Goal: Information Seeking & Learning: Learn about a topic

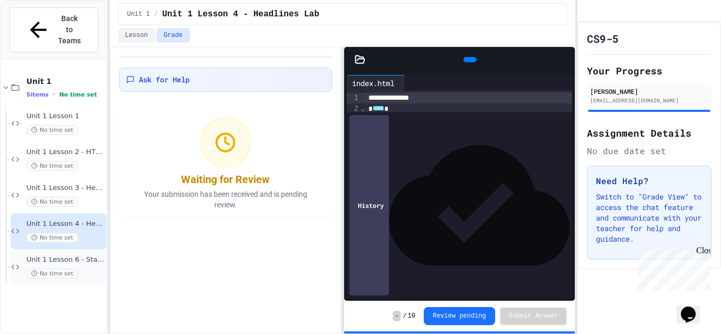
click at [54, 269] on span "No time set" at bounding box center [52, 274] width 52 height 10
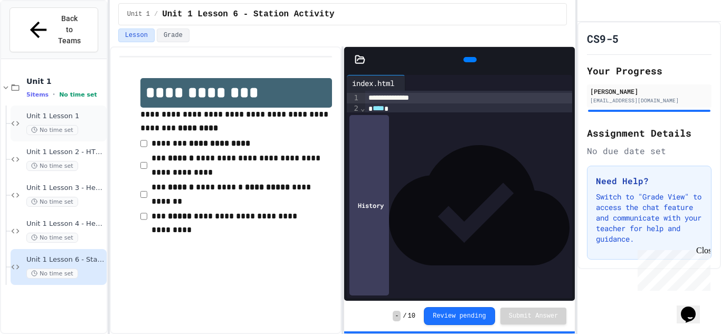
click at [32, 112] on span "Unit 1 Lesson 1" at bounding box center [65, 116] width 78 height 9
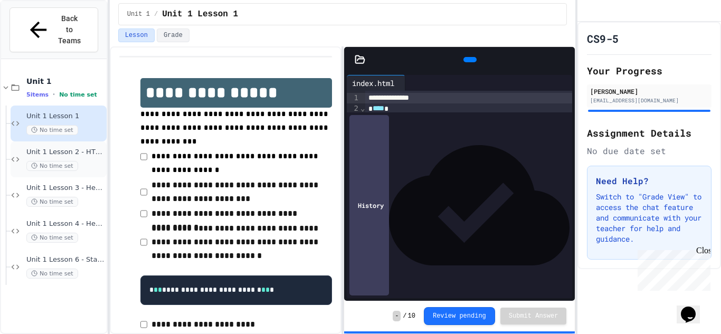
click at [63, 150] on div "Unit 1 Lesson 2 - HTML Doc Setup No time set" at bounding box center [59, 159] width 96 height 36
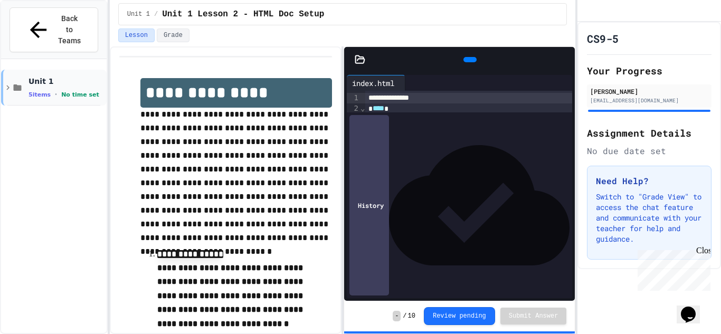
click at [73, 91] on span "No time set" at bounding box center [80, 94] width 38 height 7
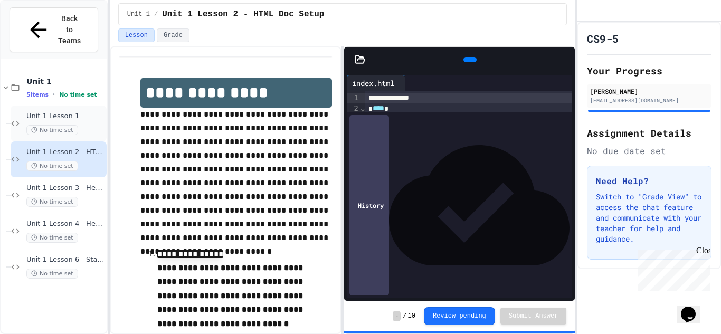
click at [73, 106] on div "Unit 1 Lesson 1 No time set" at bounding box center [59, 124] width 96 height 36
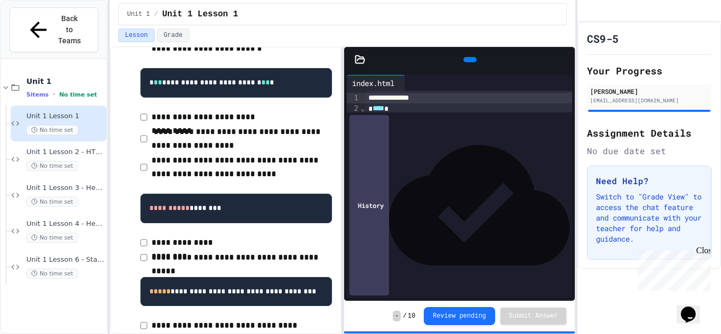
scroll to position [206, 0]
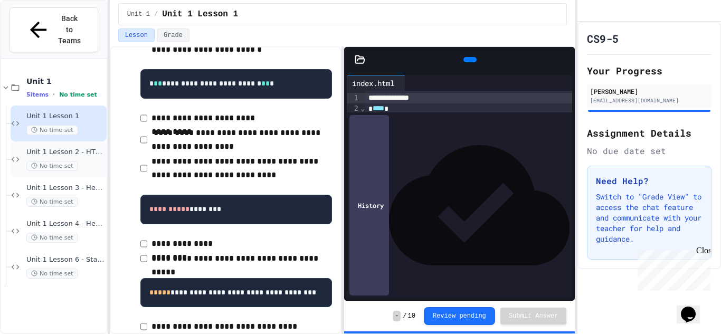
click at [88, 161] on div "No time set" at bounding box center [65, 166] width 78 height 10
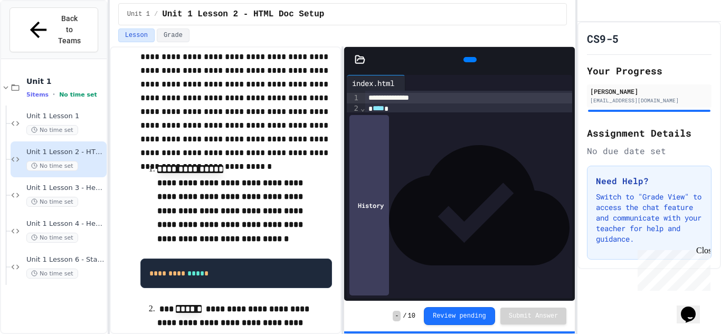
scroll to position [85, 0]
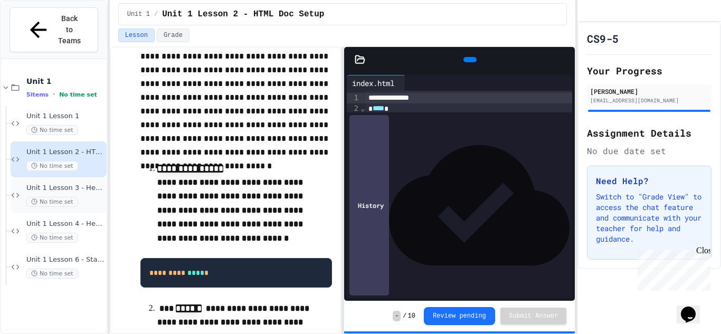
click at [95, 184] on span "Unit 1 Lesson 3 - Headers and Paragraph tags" at bounding box center [65, 188] width 78 height 9
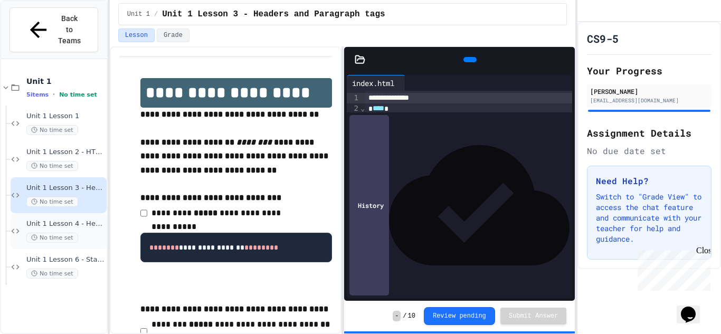
click at [101, 220] on div "Unit 1 Lesson 4 - Headlines Lab No time set" at bounding box center [65, 231] width 78 height 23
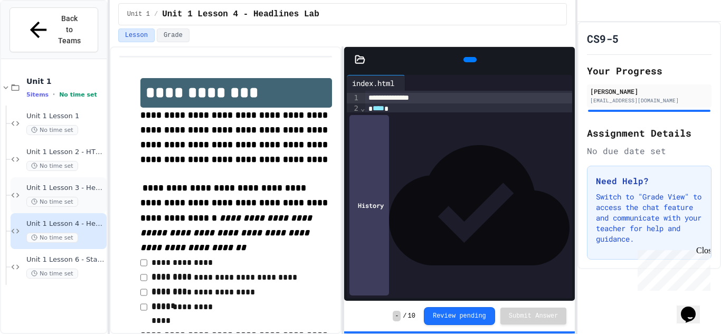
click at [79, 184] on span "Unit 1 Lesson 3 - Headers and Paragraph tags" at bounding box center [65, 188] width 78 height 9
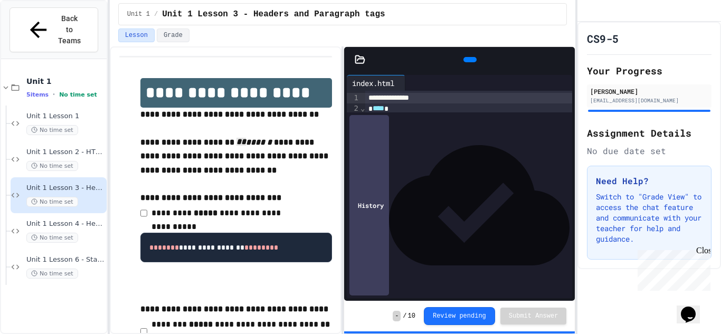
drag, startPoint x: 224, startPoint y: 142, endPoint x: 237, endPoint y: 139, distance: 13.7
click at [237, 139] on em "** ******" at bounding box center [253, 142] width 35 height 8
click at [282, 122] on p at bounding box center [236, 128] width 192 height 14
click at [302, 223] on div "**********" at bounding box center [236, 295] width 192 height 435
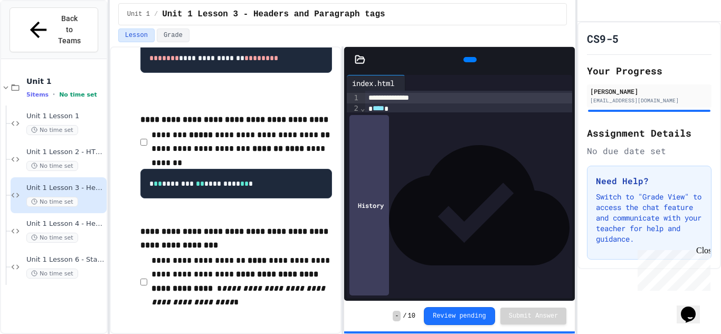
scroll to position [192, 0]
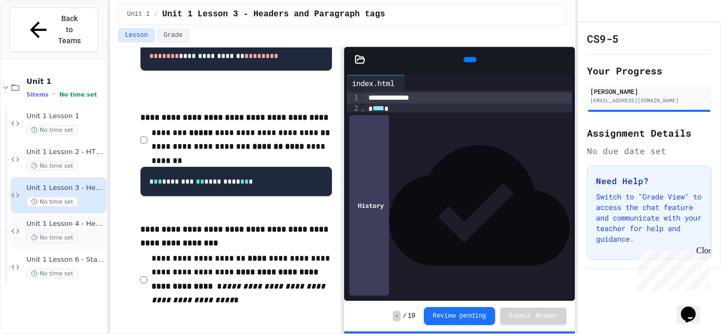
click at [65, 220] on span "Unit 1 Lesson 4 - Headlines Lab" at bounding box center [65, 224] width 78 height 9
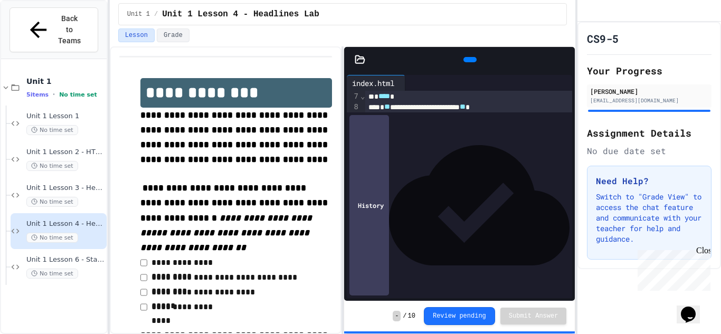
scroll to position [61, 0]
click at [469, 60] on icon at bounding box center [469, 60] width 0 height 0
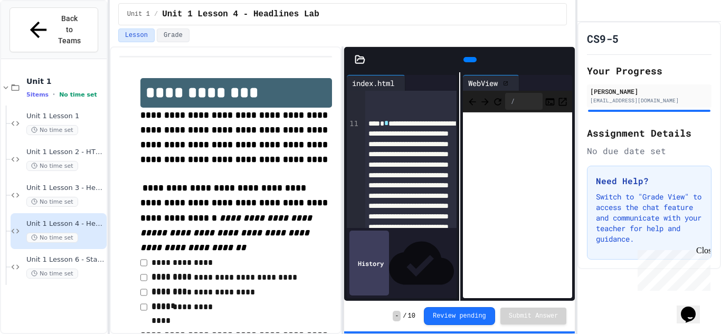
scroll to position [145, 0]
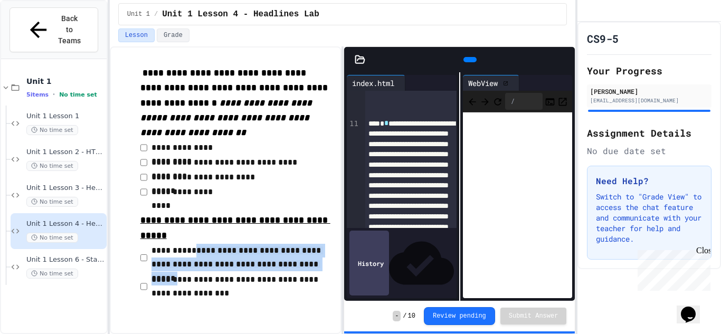
drag, startPoint x: 318, startPoint y: 266, endPoint x: 191, endPoint y: 251, distance: 127.6
click at [191, 251] on p "**********" at bounding box center [241, 258] width 180 height 28
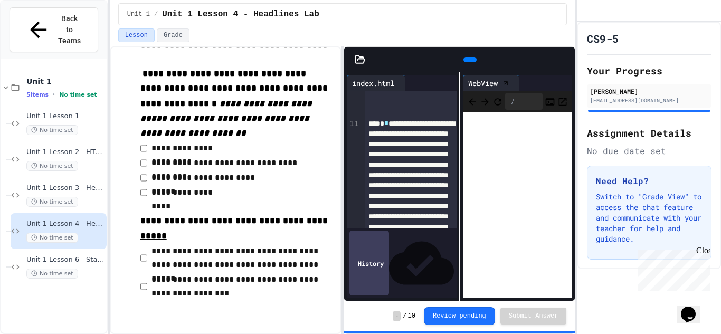
click at [222, 226] on p "**********" at bounding box center [236, 228] width 192 height 30
